Goal: Information Seeking & Learning: Learn about a topic

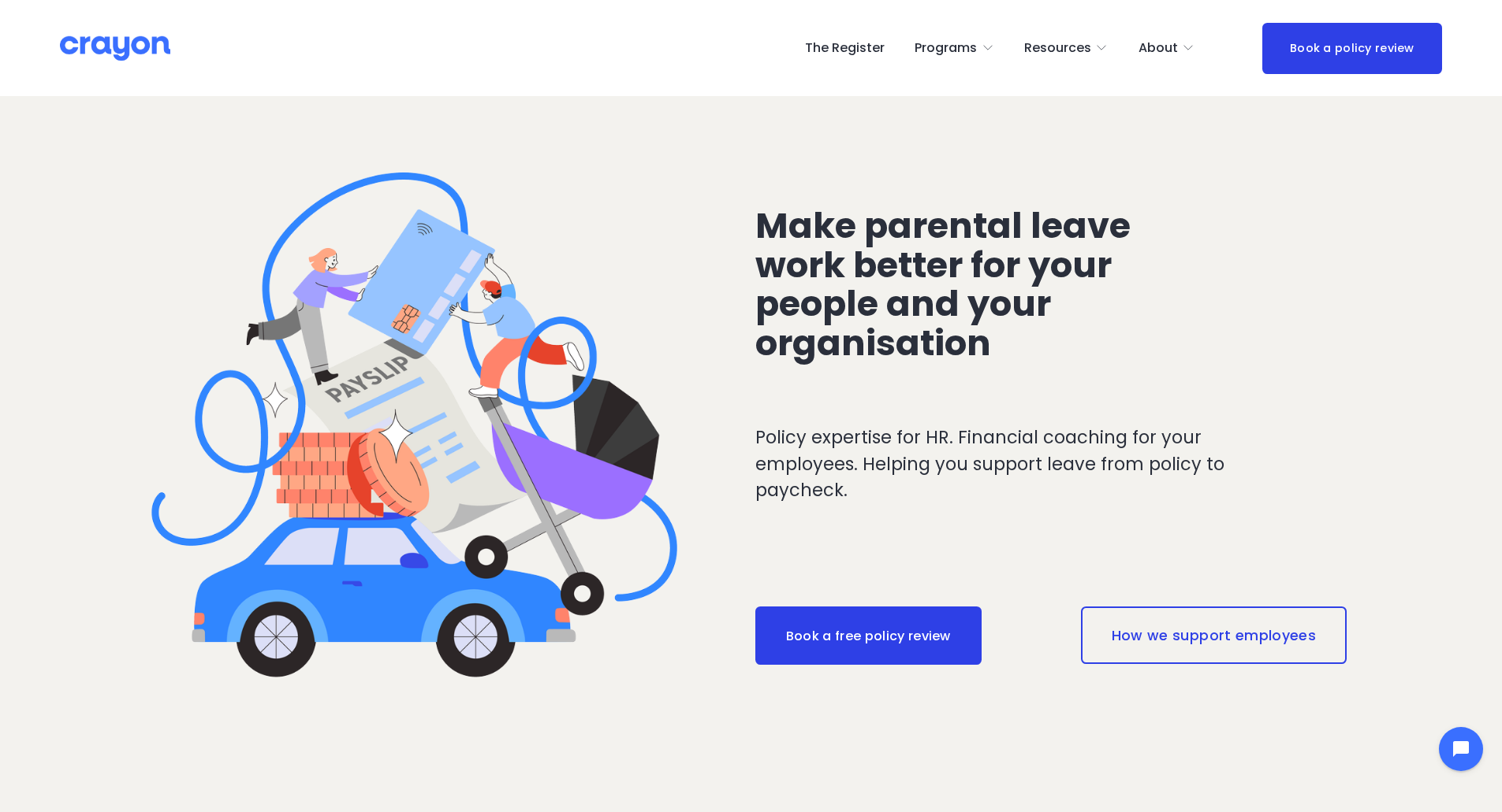
click at [828, 42] on link "The Register" at bounding box center [845, 47] width 79 height 25
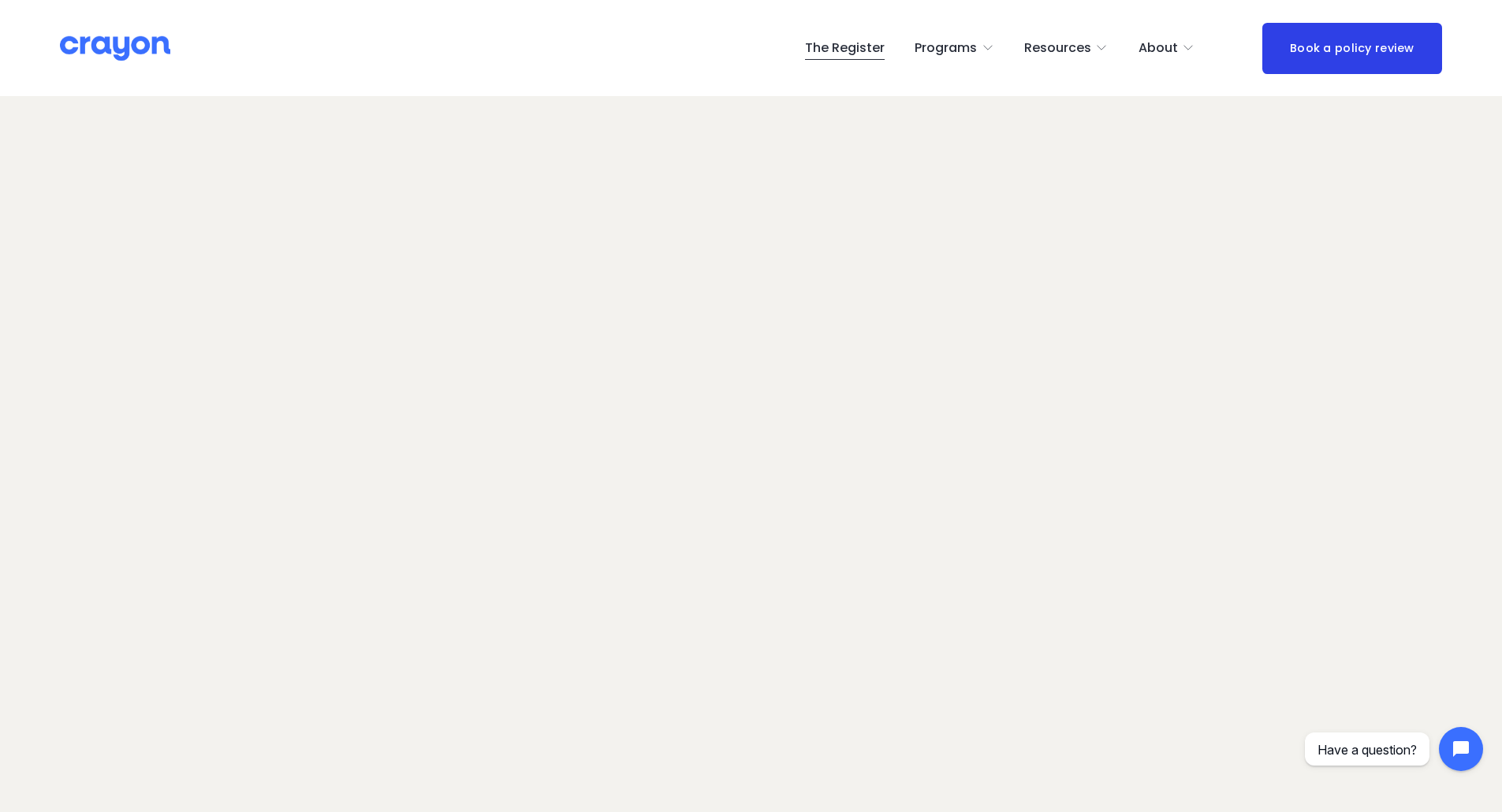
click at [82, 47] on img at bounding box center [116, 48] width 111 height 28
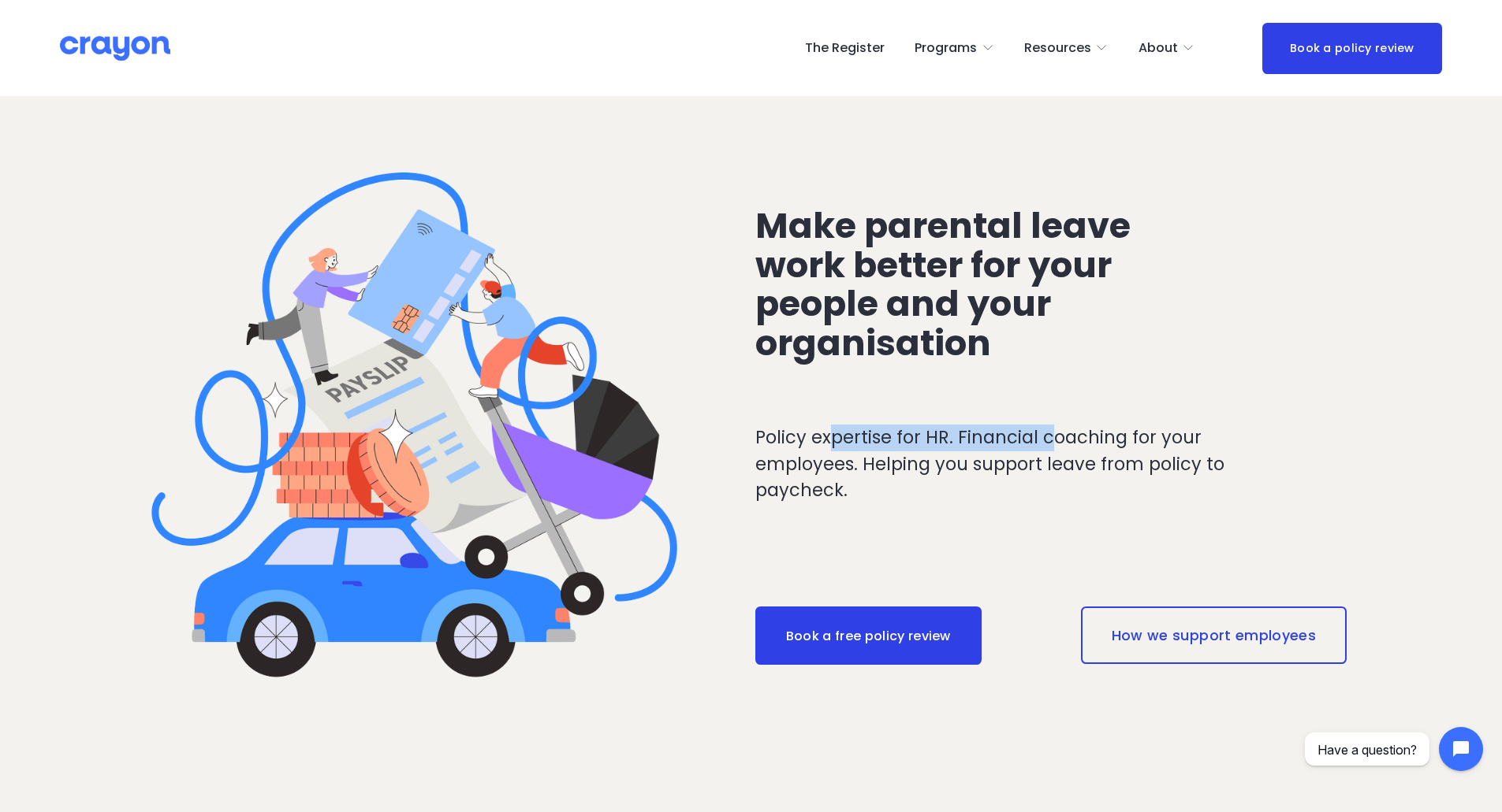
drag, startPoint x: 835, startPoint y: 440, endPoint x: 1053, endPoint y: 438, distance: 218.0
click at [1053, 438] on p "Policy expertise for HR. Financial coaching for your employees. Helping you sup…" at bounding box center [1021, 464] width 533 height 79
drag, startPoint x: 1122, startPoint y: 467, endPoint x: 1069, endPoint y: 466, distance: 53.0
click at [1120, 467] on p "Policy expertise for HR. Financial coaching for your employees. Helping you sup…" at bounding box center [1021, 464] width 533 height 79
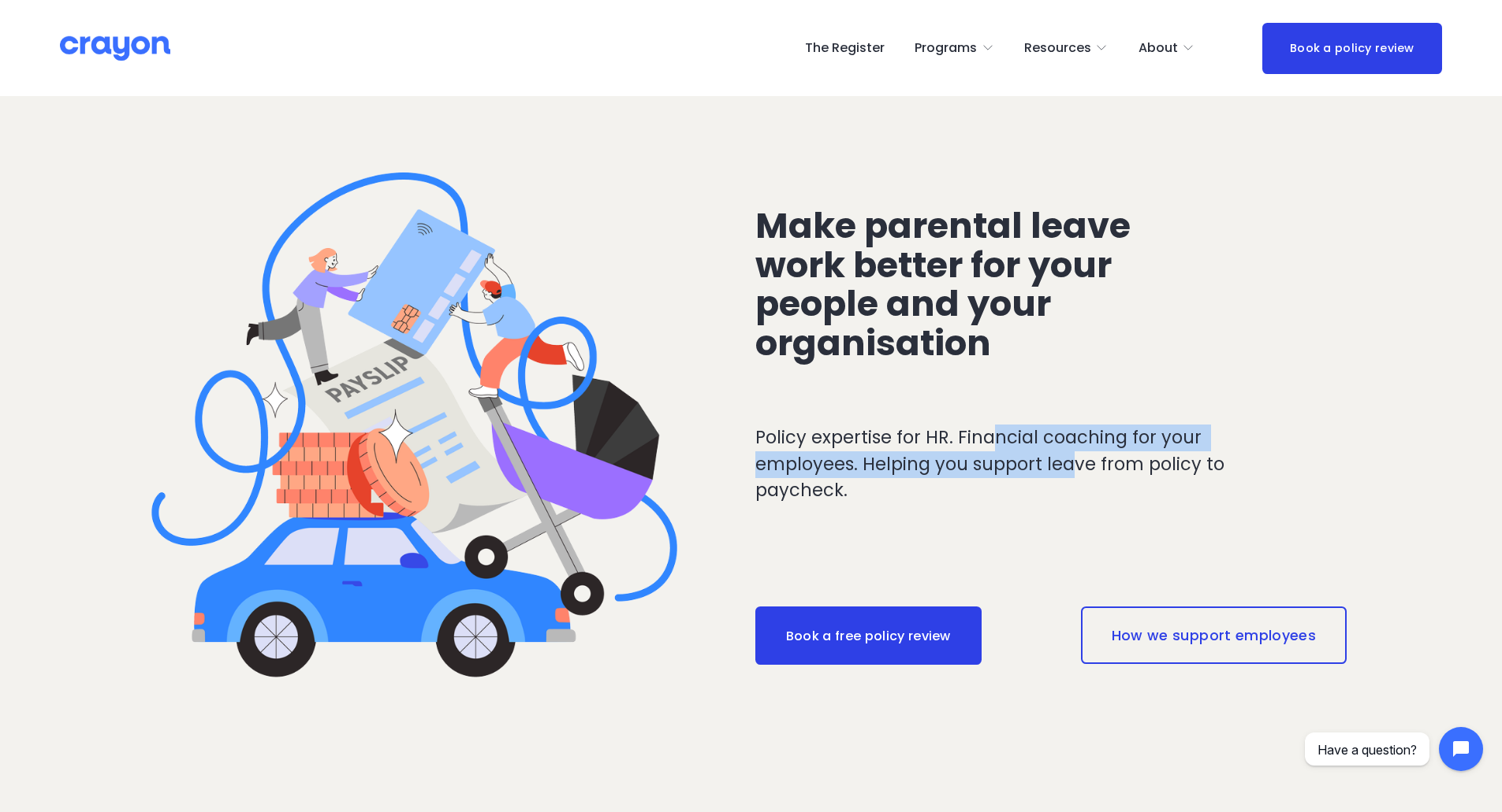
drag, startPoint x: 1057, startPoint y: 451, endPoint x: 991, endPoint y: 444, distance: 66.4
click at [991, 444] on p "Policy expertise for HR. Financial coaching for your employees. Helping you sup…" at bounding box center [1021, 464] width 533 height 79
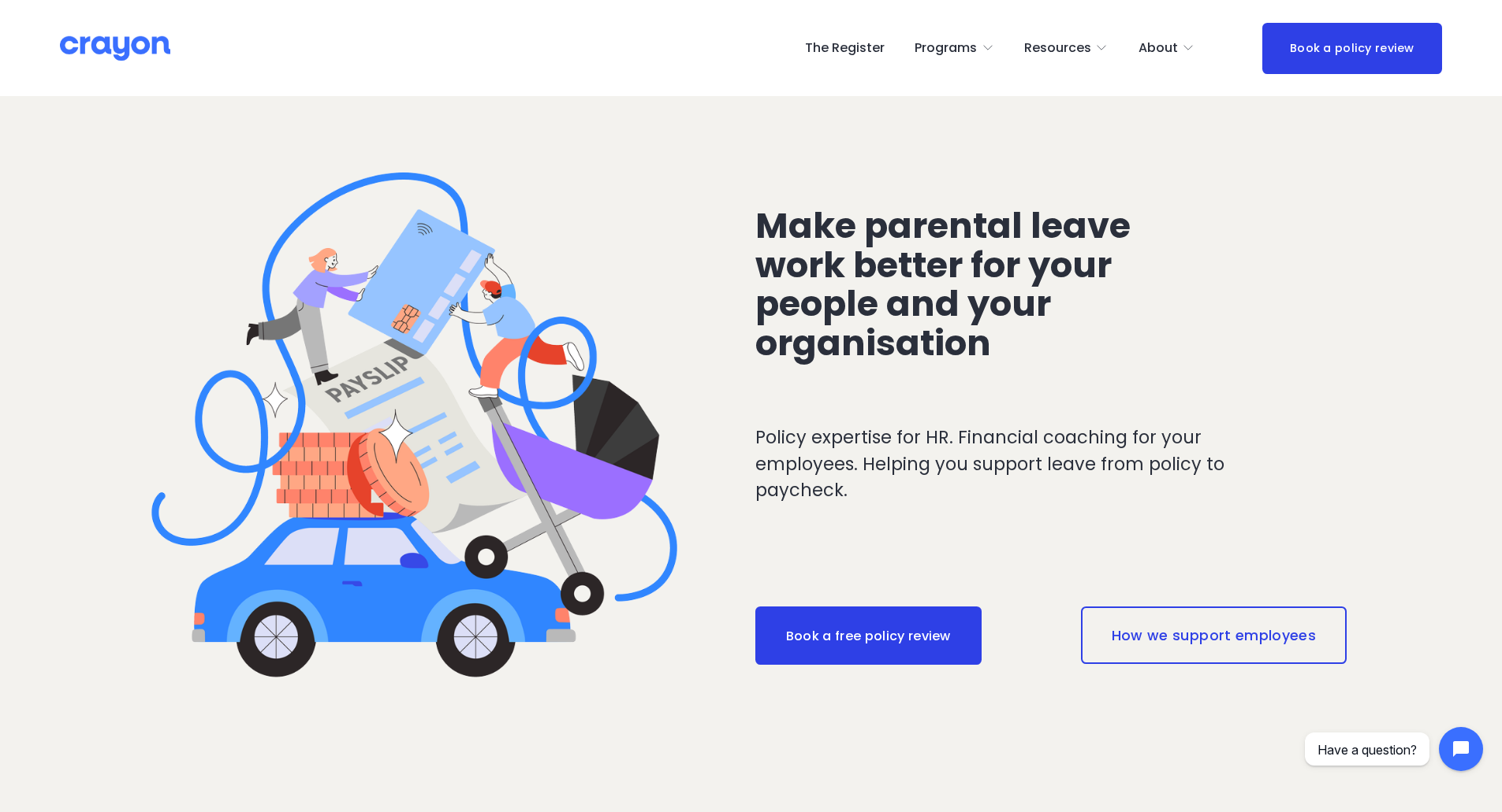
click at [1013, 487] on p "Policy expertise for HR. Financial coaching for your employees. Helping you sup…" at bounding box center [1021, 464] width 533 height 79
drag, startPoint x: 915, startPoint y: 473, endPoint x: 1030, endPoint y: 469, distance: 115.1
click at [1030, 469] on p "Policy expertise for HR. Financial coaching for your employees. Helping you sup…" at bounding box center [1021, 464] width 533 height 79
click at [1173, 505] on div "Policy expertise for HR. Financial coaching for your employees. Helping you sup…" at bounding box center [1021, 510] width 533 height 173
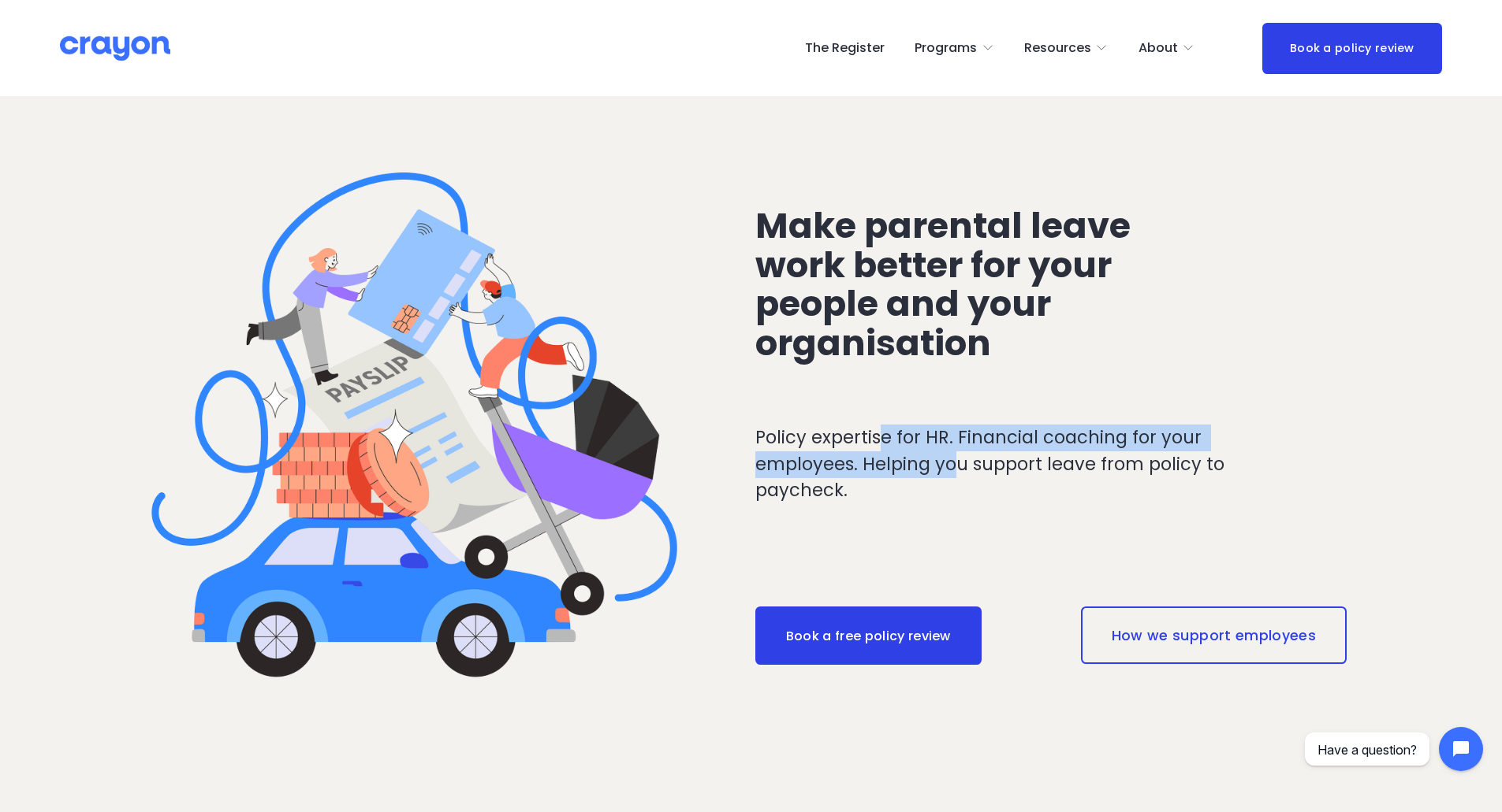
drag, startPoint x: 890, startPoint y: 444, endPoint x: 949, endPoint y: 452, distance: 59.5
click at [949, 452] on p "Policy expertise for HR. Financial coaching for your employees. Helping you sup…" at bounding box center [1021, 464] width 533 height 79
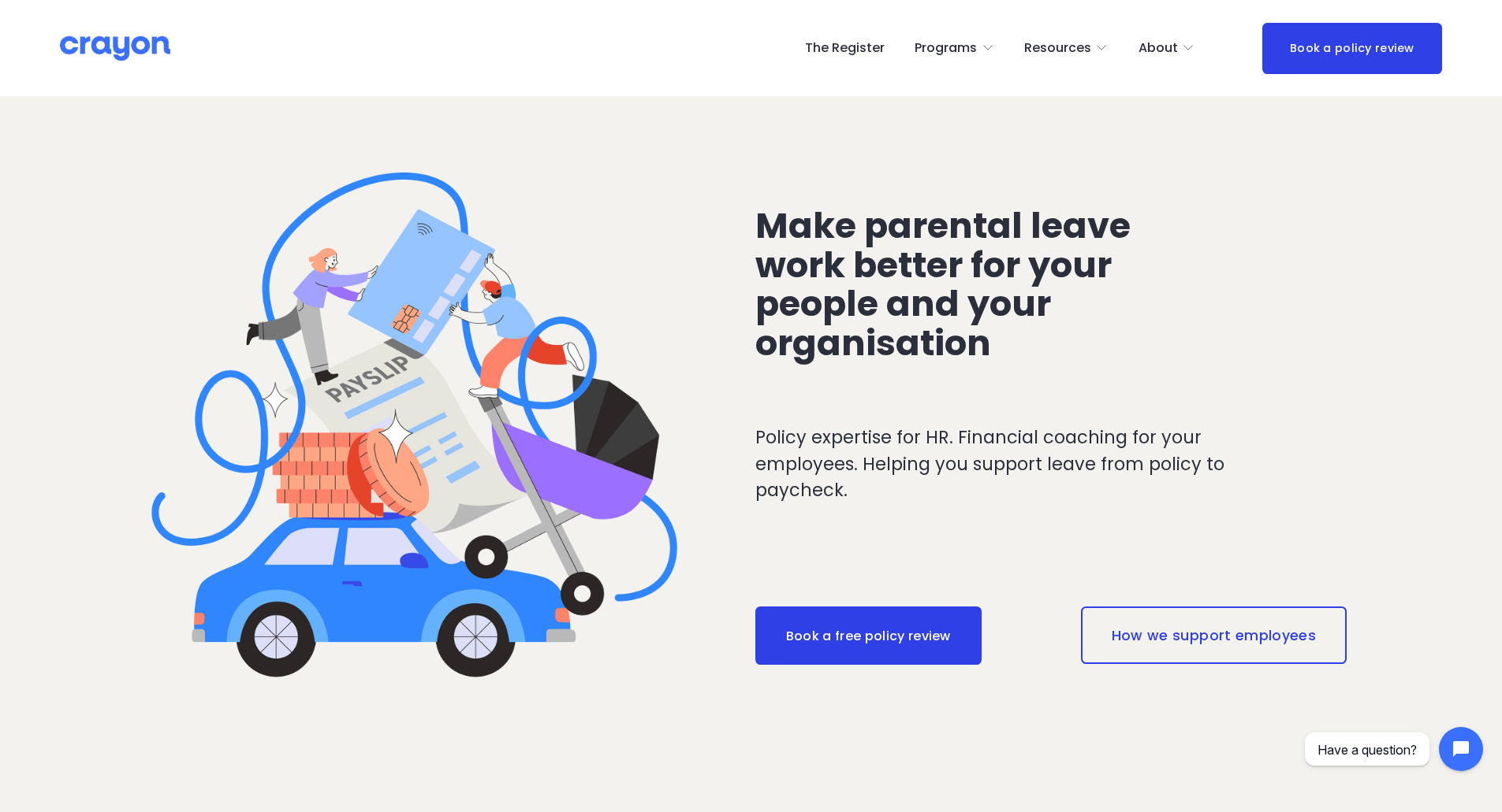
click at [1080, 509] on div "Policy expertise for HR. Financial coaching for your employees. Helping you sup…" at bounding box center [1021, 510] width 533 height 173
click at [964, 48] on span "Programs" at bounding box center [945, 47] width 62 height 23
click at [0, 0] on span "Parent Hub" at bounding box center [0, 0] width 0 height 0
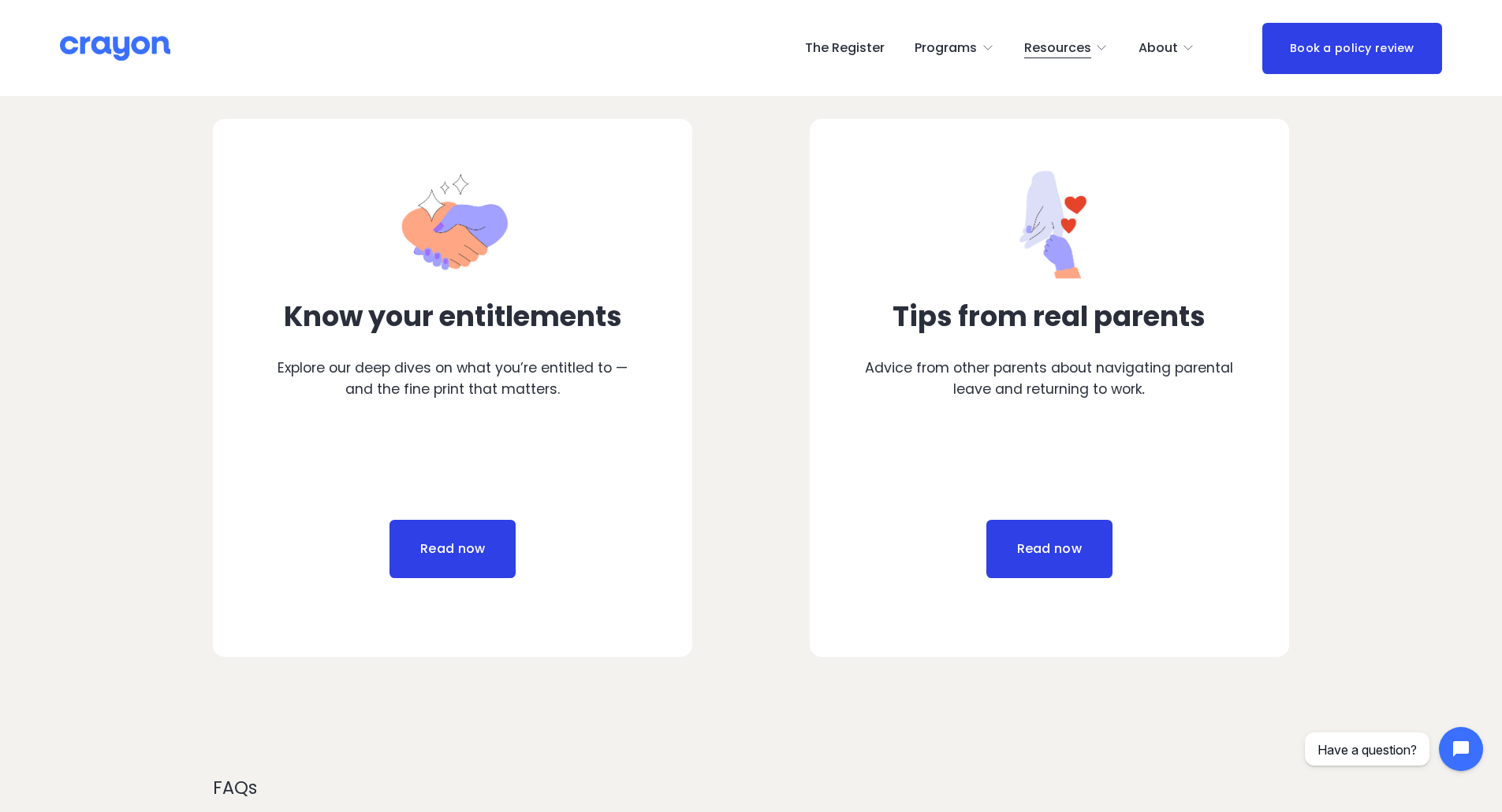
scroll to position [946, 0]
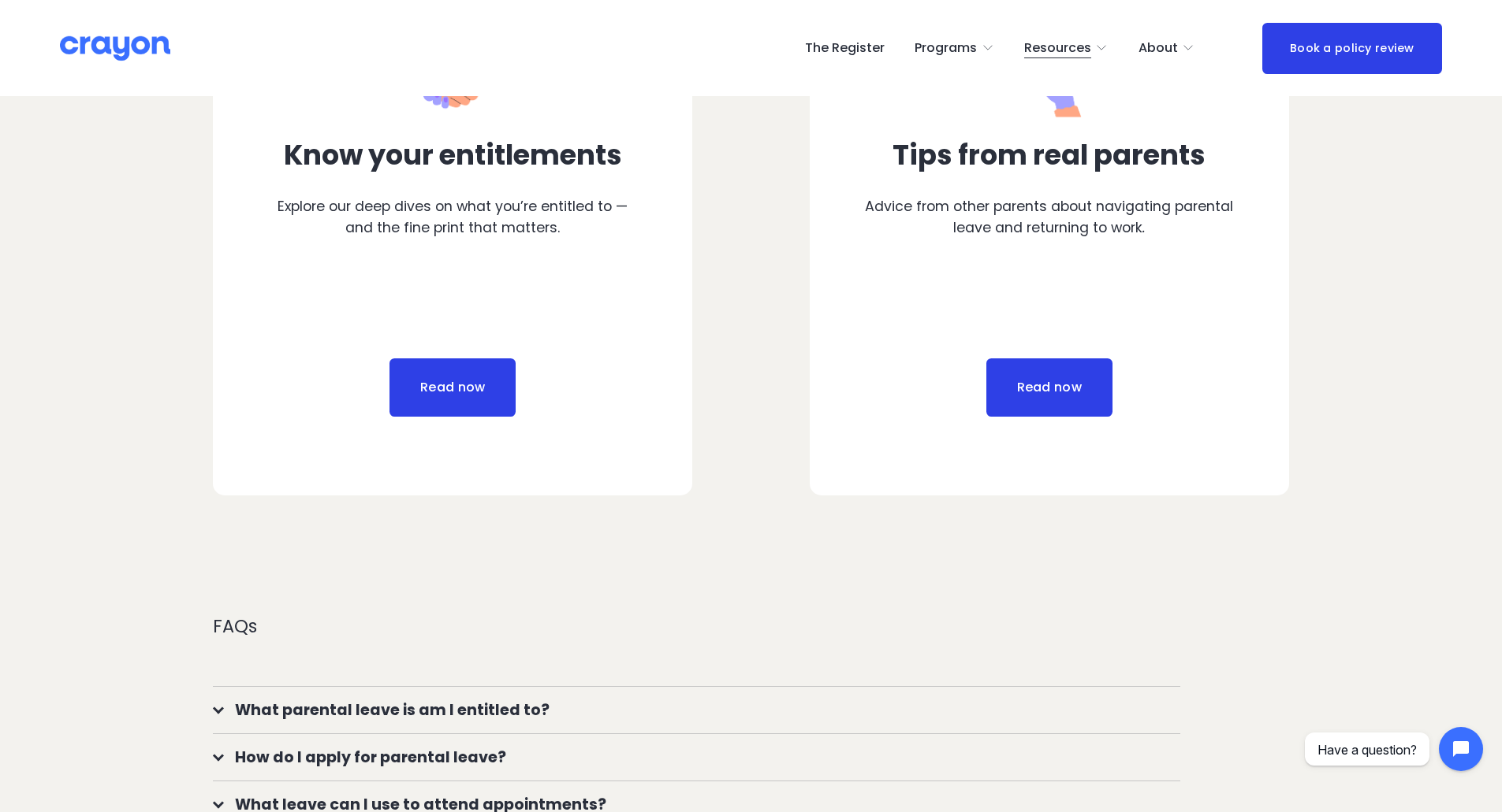
click at [437, 382] on link "Read now" at bounding box center [452, 388] width 126 height 58
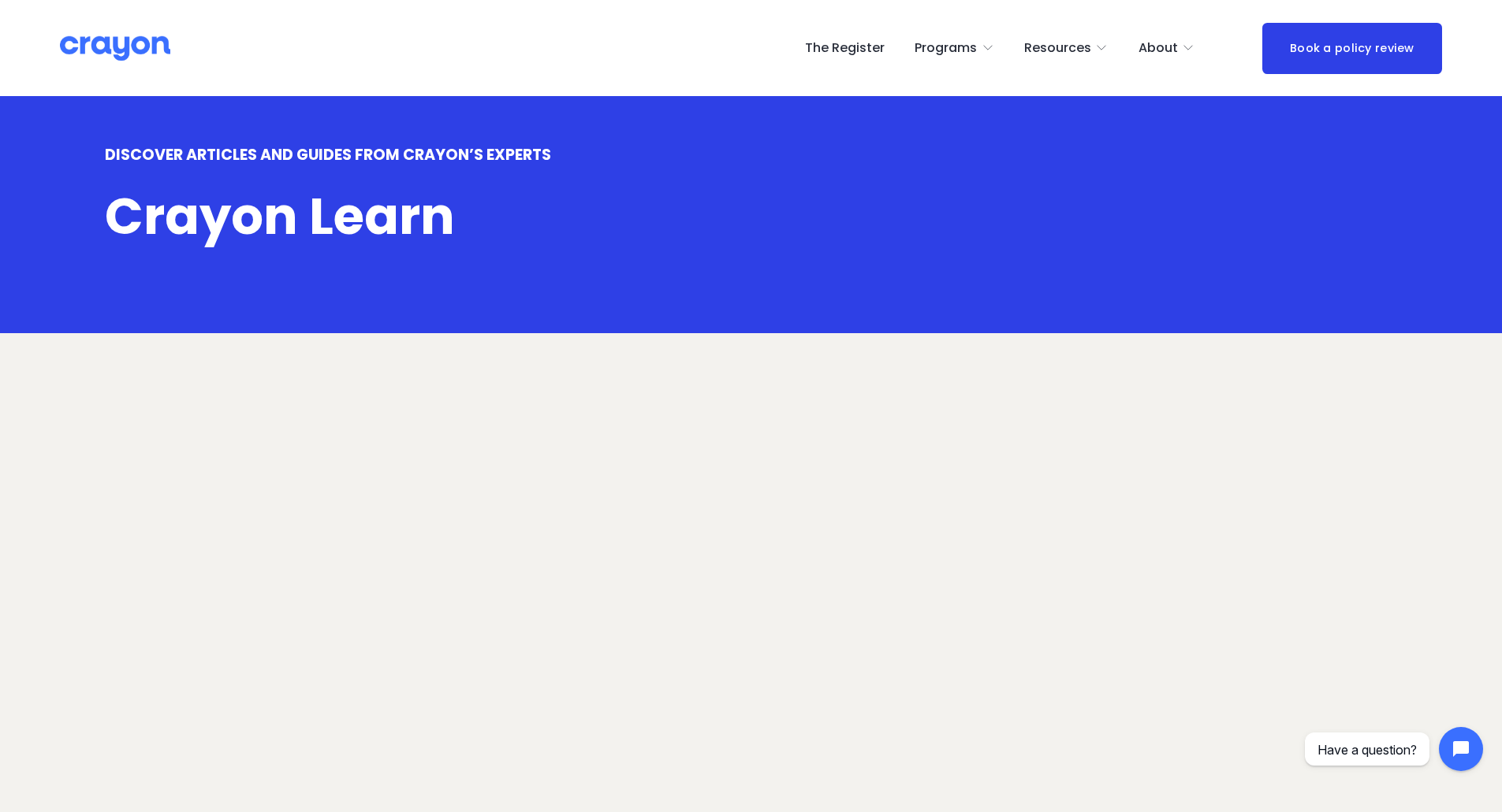
click at [873, 49] on link "The Register" at bounding box center [845, 47] width 79 height 25
